Goal: Task Accomplishment & Management: Manage account settings

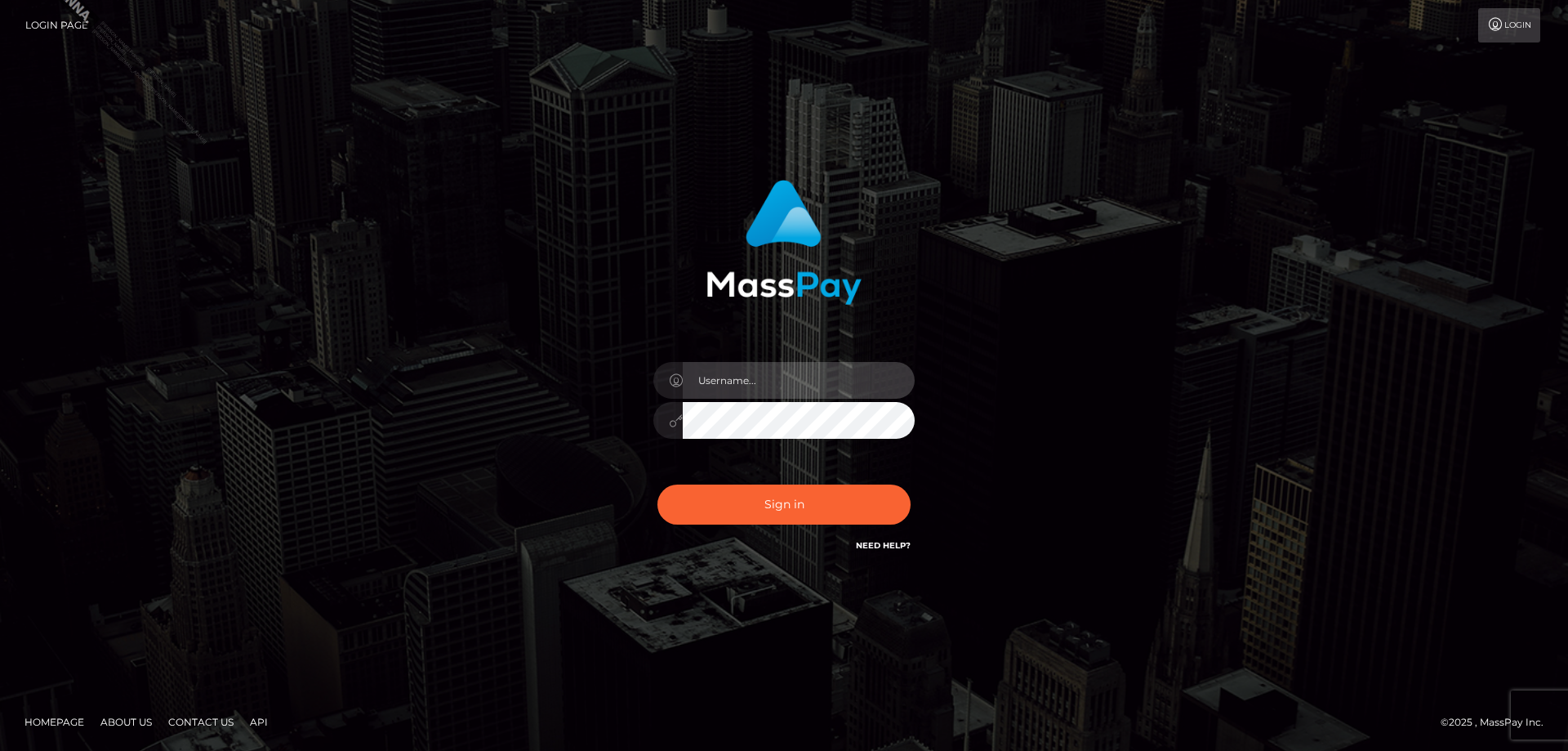
click at [730, 377] on input "text" at bounding box center [798, 380] width 232 height 37
type input "[PERSON_NAME].Silversocial"
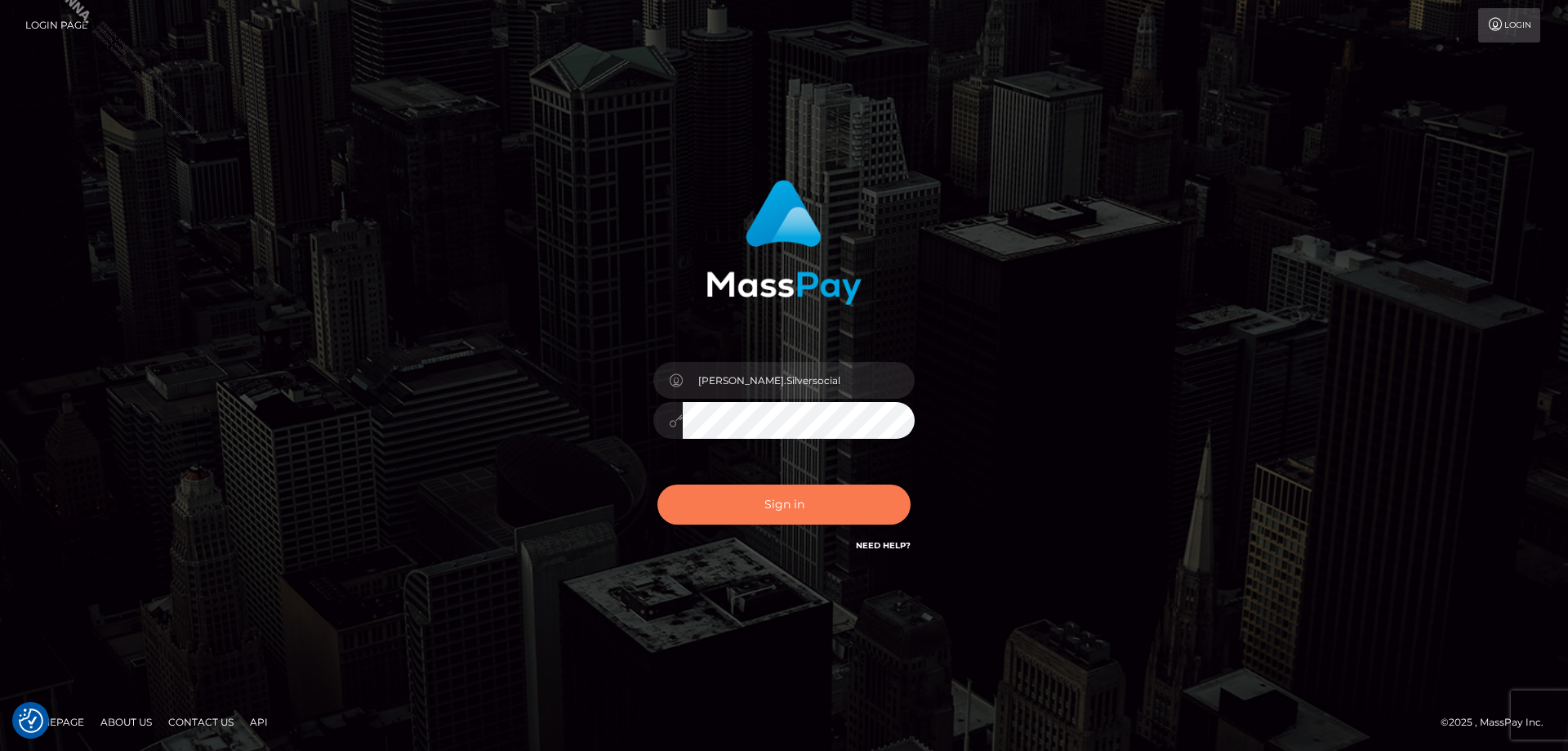
click at [804, 506] on button "Sign in" at bounding box center [784, 504] width 254 height 40
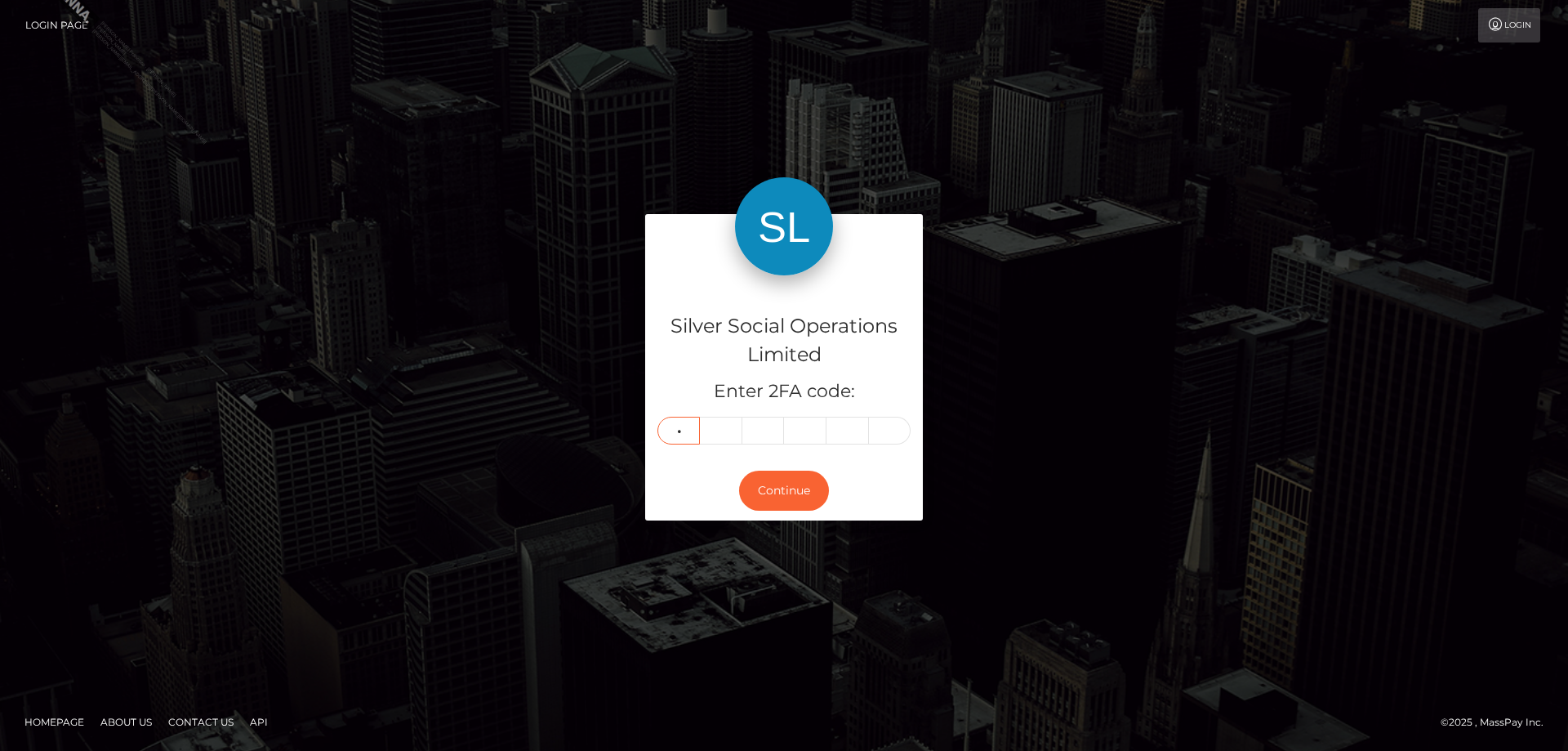
type input "3"
type input "1"
type input "5"
type input "2"
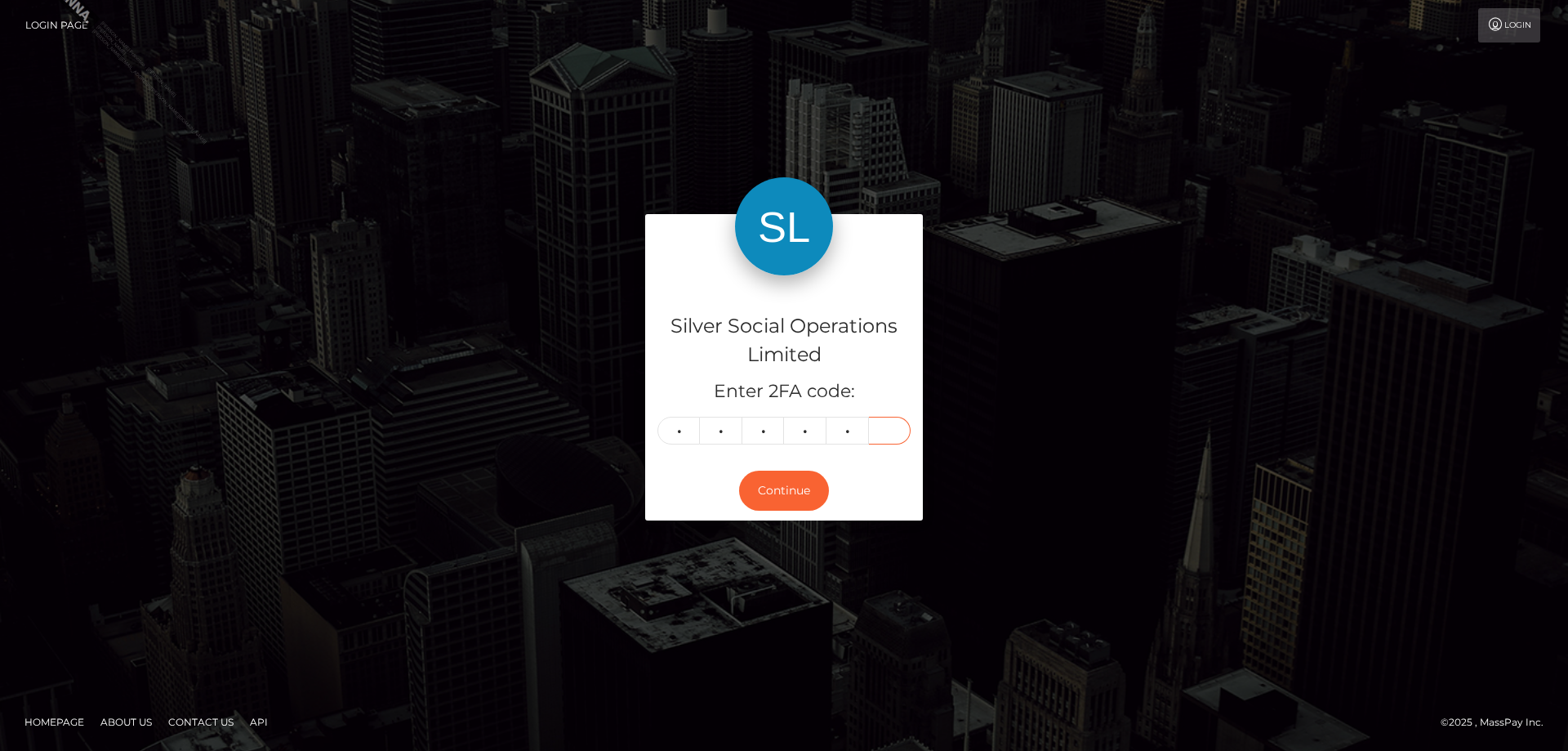
type input "2"
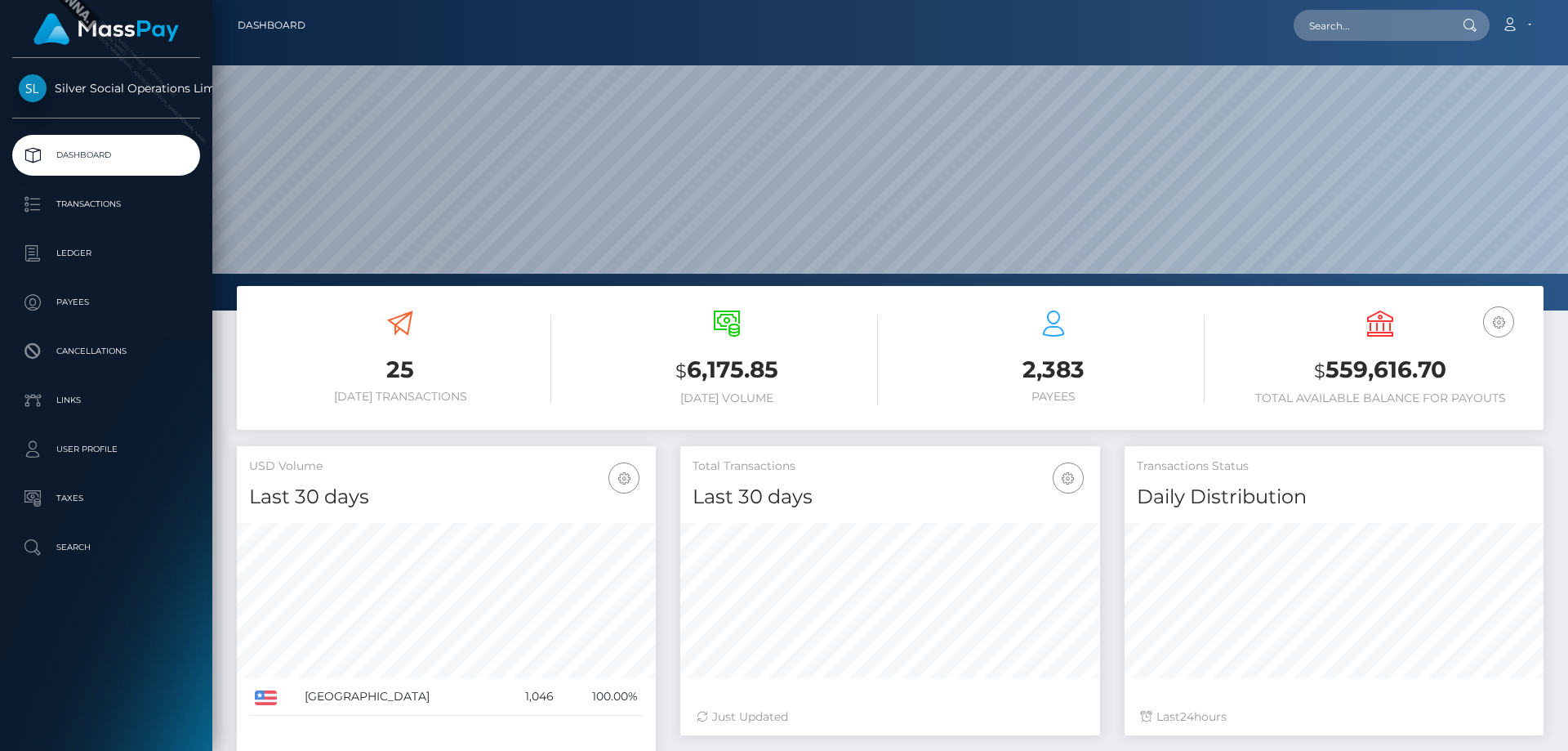
scroll to position [290, 419]
drag, startPoint x: 1447, startPoint y: 376, endPoint x: 1302, endPoint y: 372, distance: 145.1
click at [1302, 372] on h3 "$ 559,616.70" at bounding box center [1381, 370] width 302 height 34
copy h3 "$ 559,616.70"
